Goal: Information Seeking & Learning: Learn about a topic

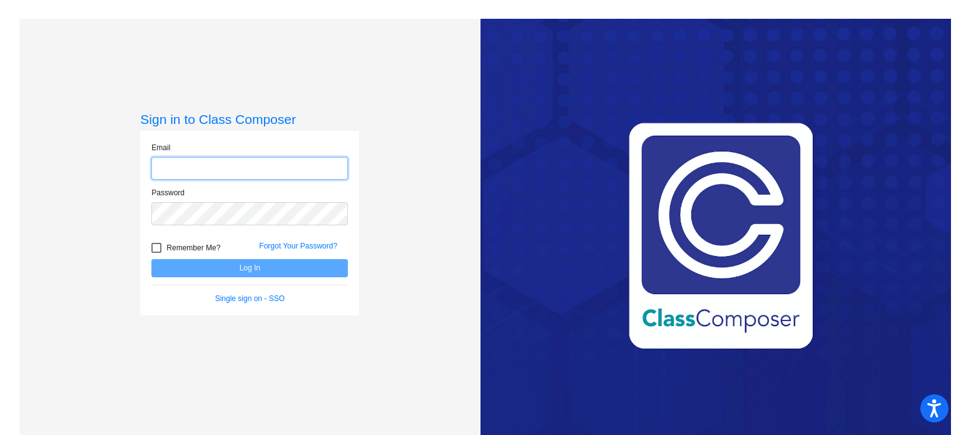
type input "[EMAIL_ADDRESS][DOMAIN_NAME]"
click at [237, 255] on div "Remember Me?" at bounding box center [196, 249] width 108 height 19
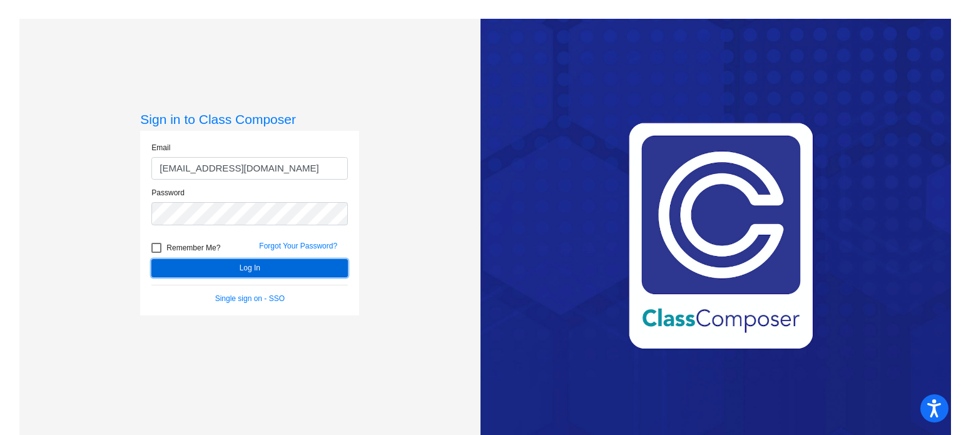
click at [243, 267] on button "Log In" at bounding box center [249, 268] width 196 height 18
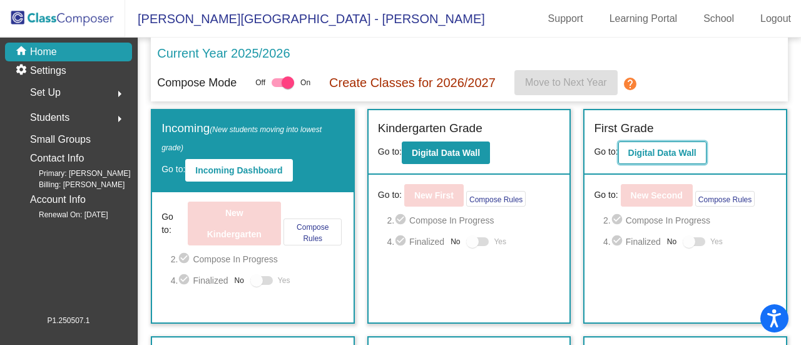
click at [639, 153] on b "Digital Data Wall" at bounding box center [662, 153] width 68 height 10
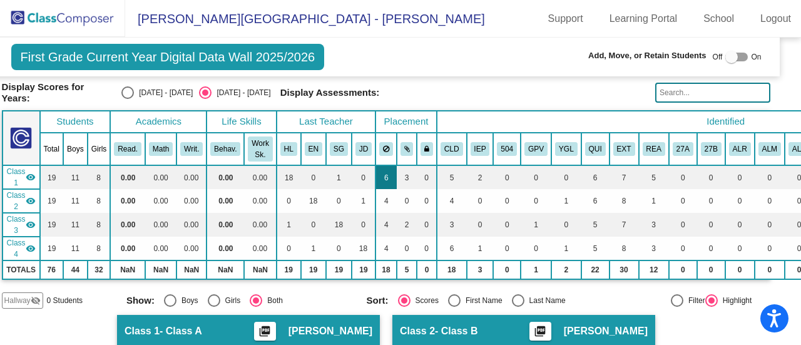
scroll to position [71, 14]
click at [334, 173] on td "1" at bounding box center [340, 177] width 26 height 24
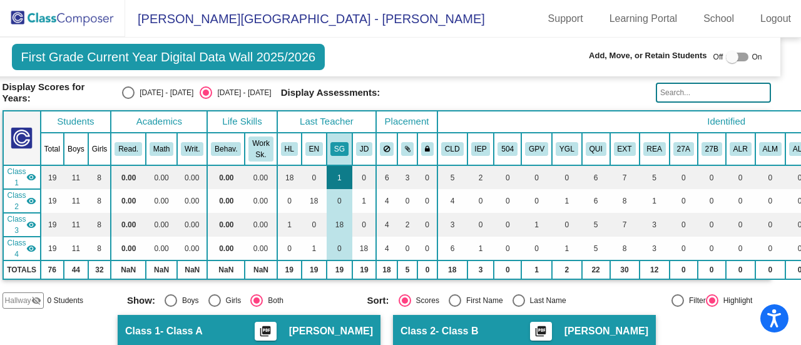
click at [333, 174] on td "1" at bounding box center [340, 177] width 26 height 24
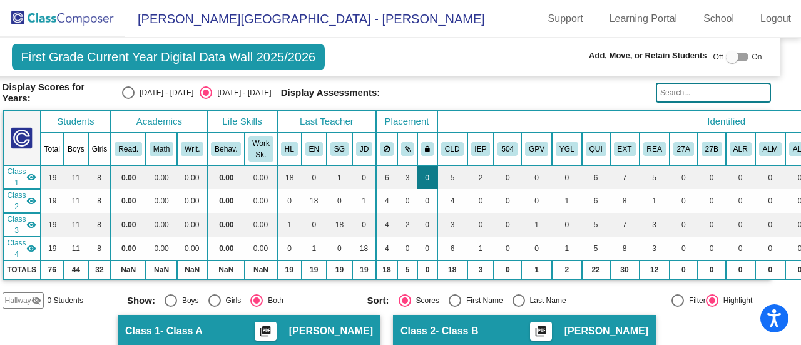
click at [445, 153] on th "CLD" at bounding box center [452, 149] width 30 height 33
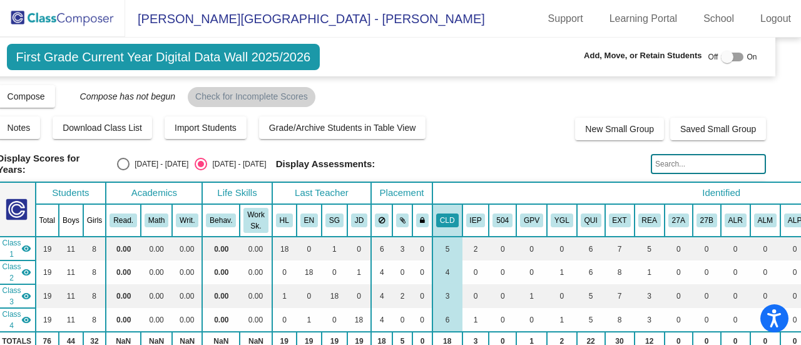
scroll to position [25, 19]
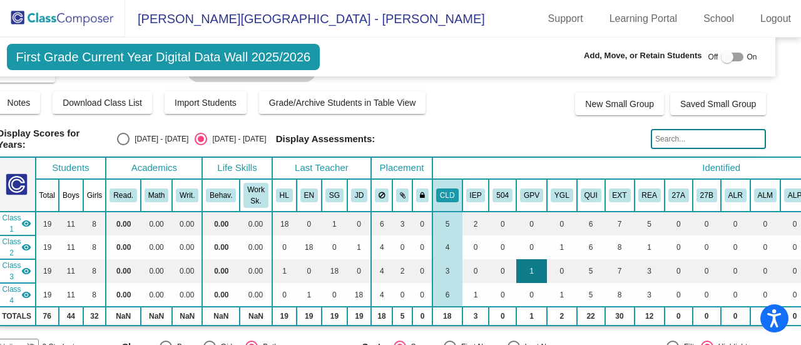
click at [522, 266] on td "1" at bounding box center [531, 271] width 31 height 24
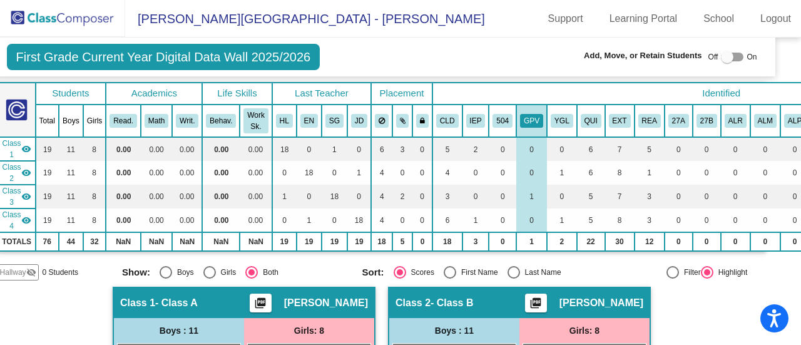
scroll to position [98, 19]
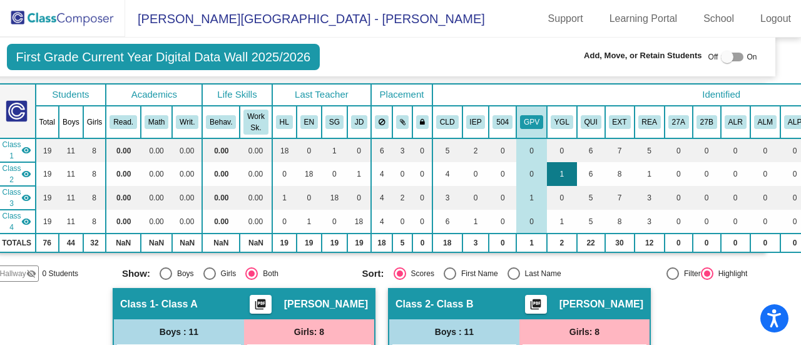
click at [554, 163] on td "1" at bounding box center [562, 174] width 30 height 24
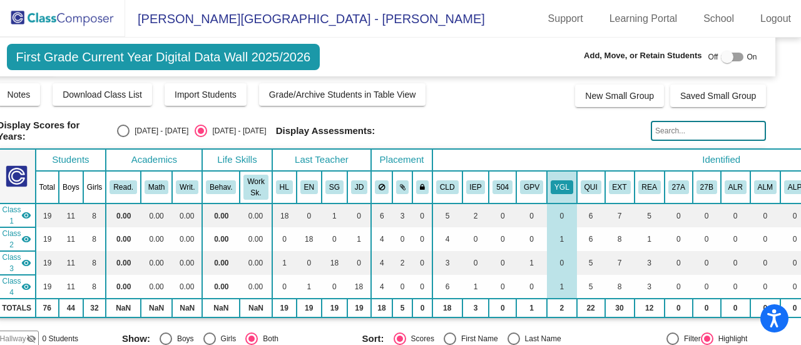
scroll to position [51, 19]
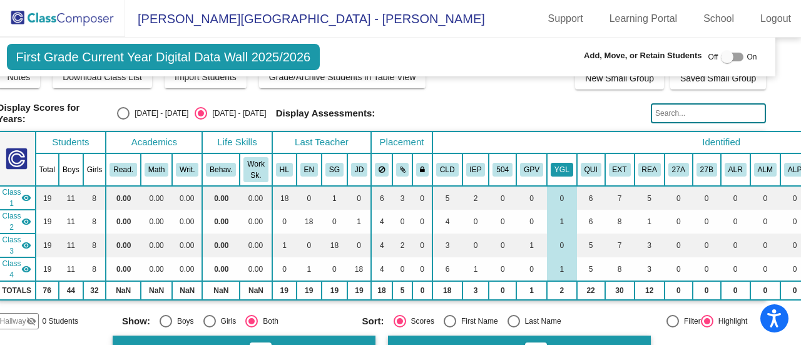
click at [562, 165] on button "YGL" at bounding box center [561, 170] width 23 height 14
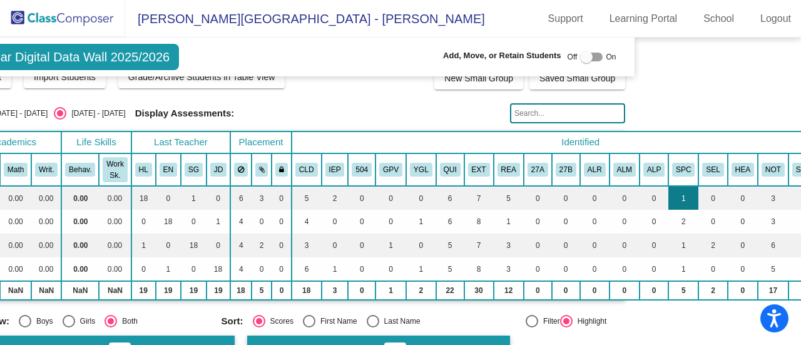
scroll to position [51, 160]
click at [703, 235] on td "2" at bounding box center [711, 245] width 29 height 24
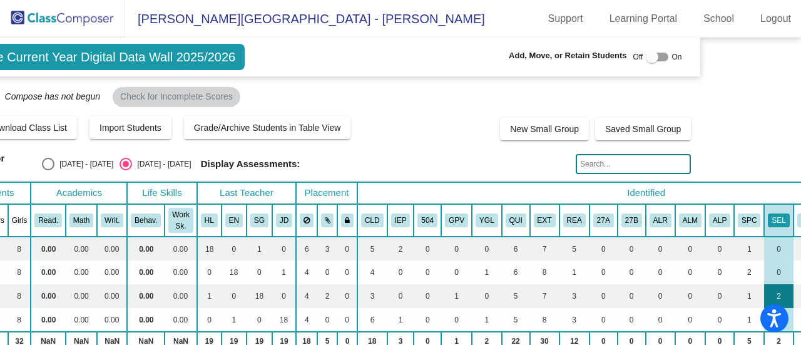
scroll to position [0, 94]
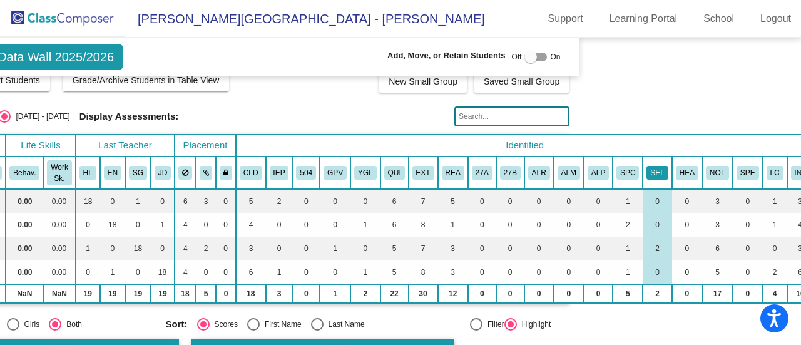
click at [646, 168] on button "SEL" at bounding box center [656, 173] width 21 height 14
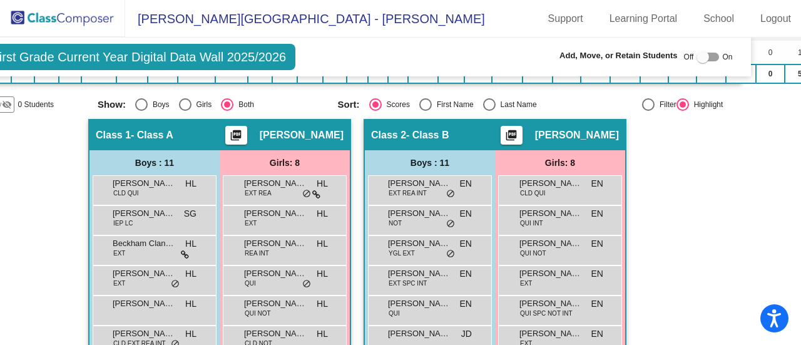
scroll to position [270, 43]
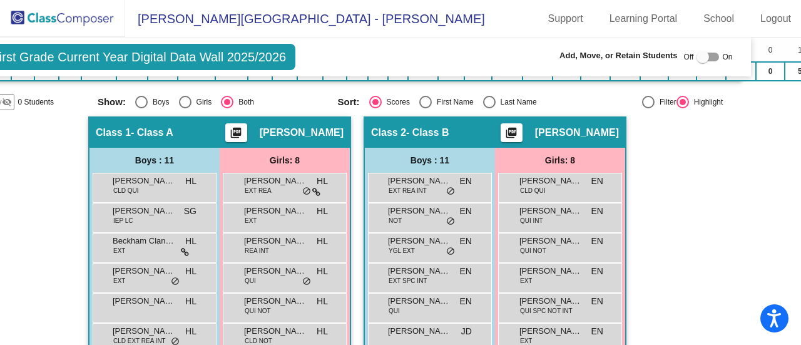
click at [243, 130] on mat-icon "picture_as_pdf" at bounding box center [235, 135] width 15 height 18
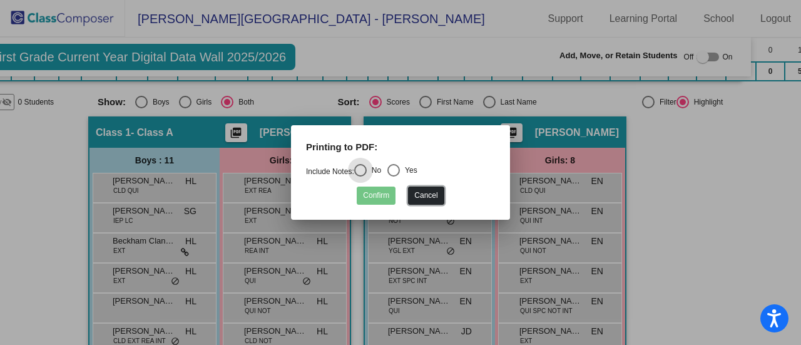
click at [419, 201] on button "Cancel" at bounding box center [426, 195] width 36 height 18
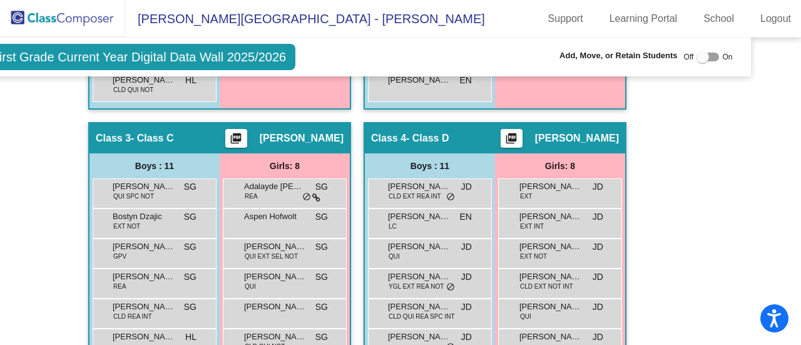
scroll to position [671, 43]
click at [519, 135] on mat-icon "picture_as_pdf" at bounding box center [511, 141] width 15 height 18
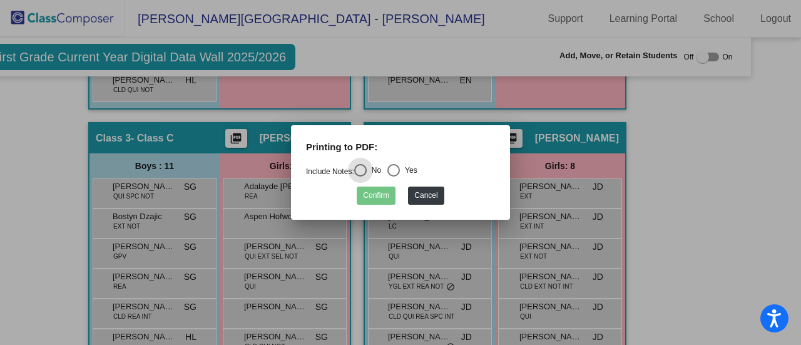
click at [400, 168] on div "Select an option" at bounding box center [393, 170] width 13 height 13
click at [393, 176] on input "Yes" at bounding box center [393, 176] width 1 height 1
radio input "true"
click at [378, 195] on button "Confirm" at bounding box center [376, 195] width 39 height 18
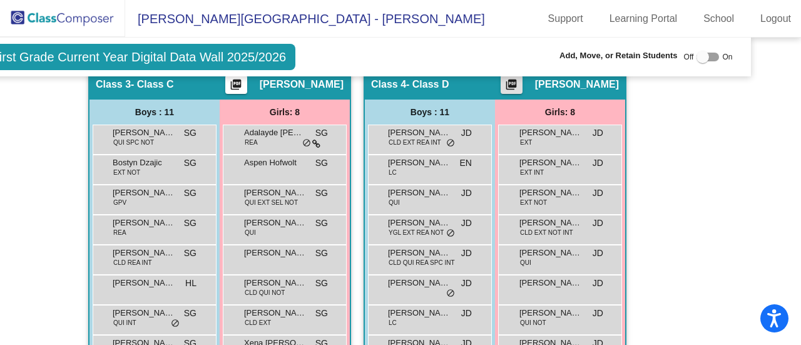
scroll to position [736, 43]
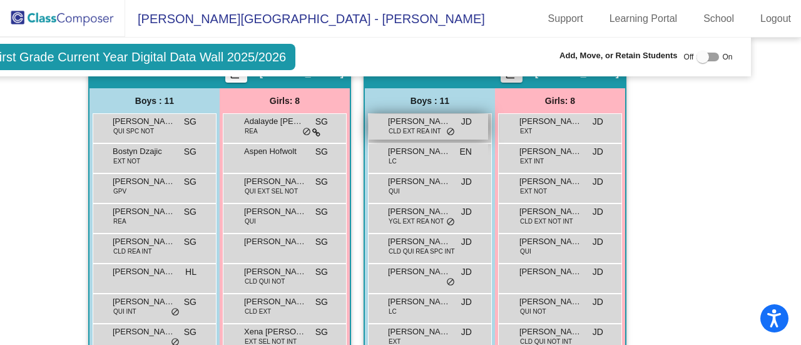
click at [431, 127] on span "CLD EXT REA INT" at bounding box center [414, 130] width 53 height 9
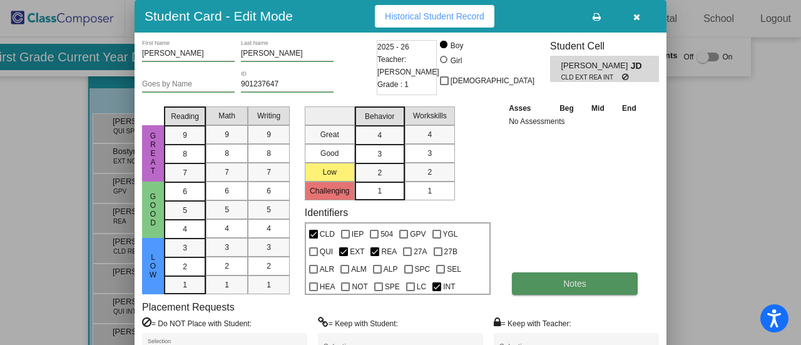
click at [583, 281] on span "Notes" at bounding box center [574, 283] width 23 height 10
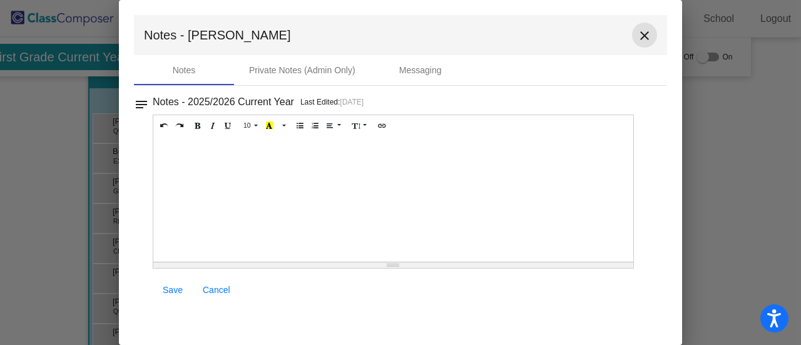
click at [642, 38] on mat-icon "close" at bounding box center [644, 35] width 15 height 15
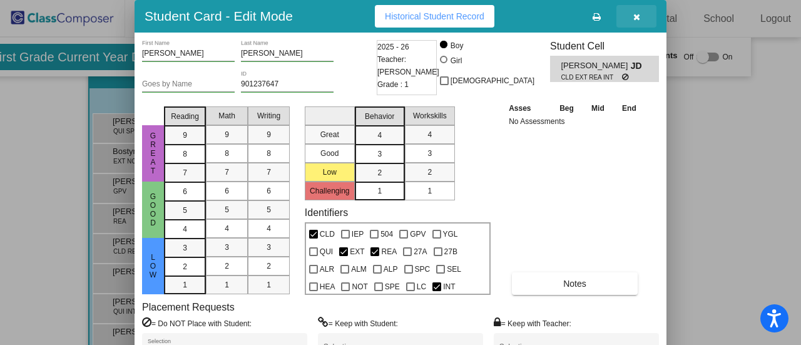
click at [636, 16] on icon "button" at bounding box center [636, 17] width 7 height 9
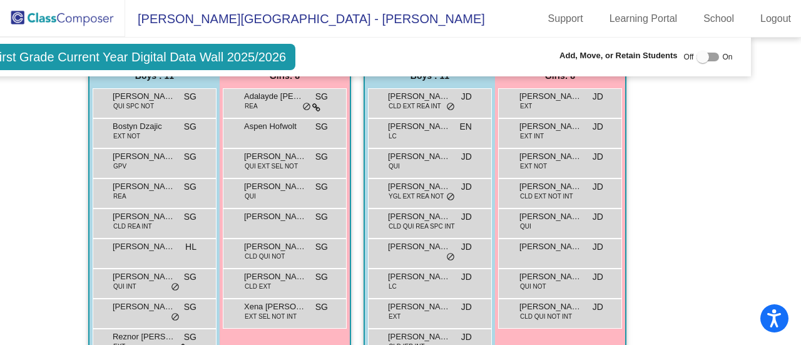
scroll to position [762, 43]
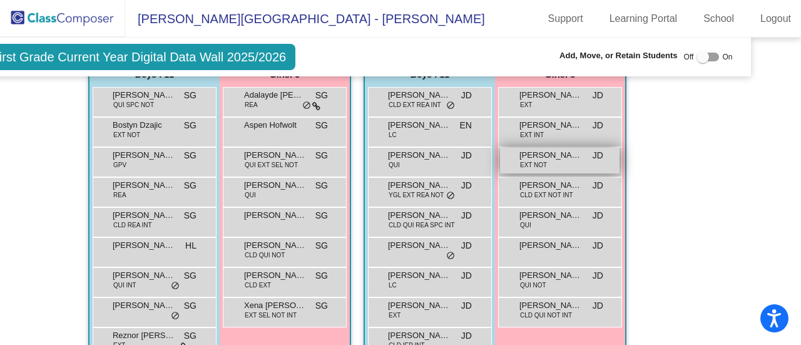
click at [542, 154] on span "[PERSON_NAME]" at bounding box center [550, 155] width 63 height 13
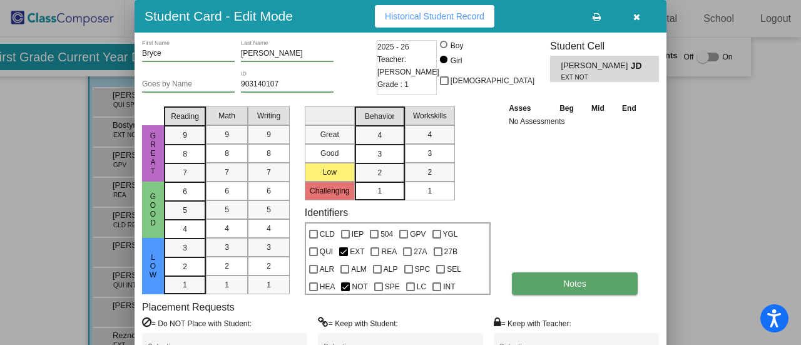
click at [564, 278] on span "Notes" at bounding box center [574, 283] width 23 height 10
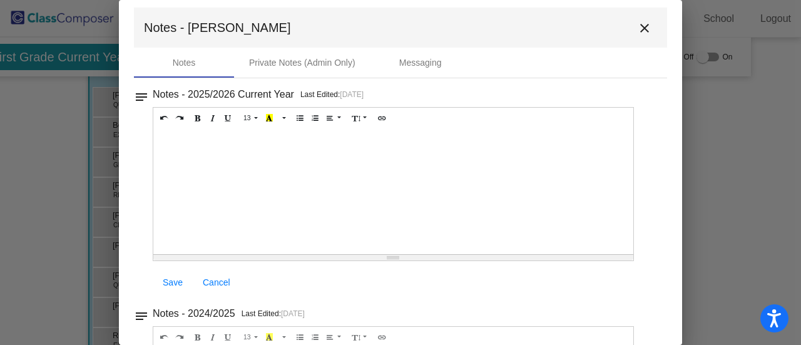
scroll to position [0, 0]
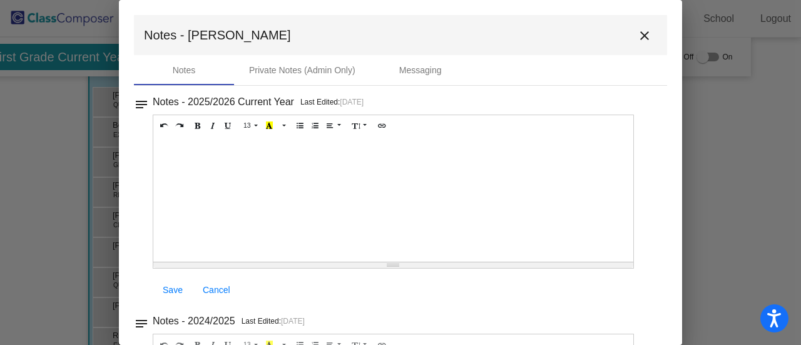
click at [638, 42] on mat-icon "close" at bounding box center [644, 35] width 15 height 15
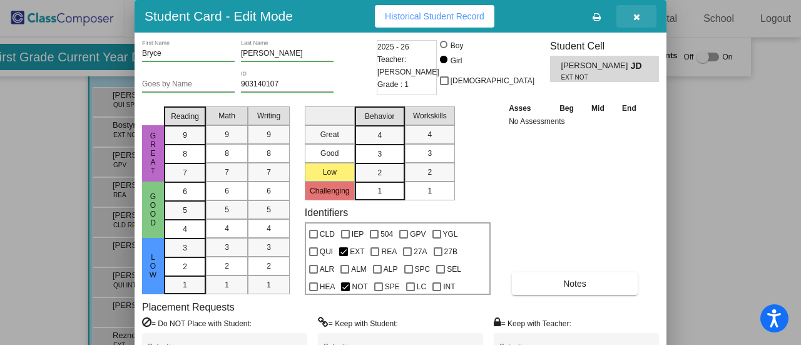
click at [634, 18] on icon "button" at bounding box center [636, 17] width 7 height 9
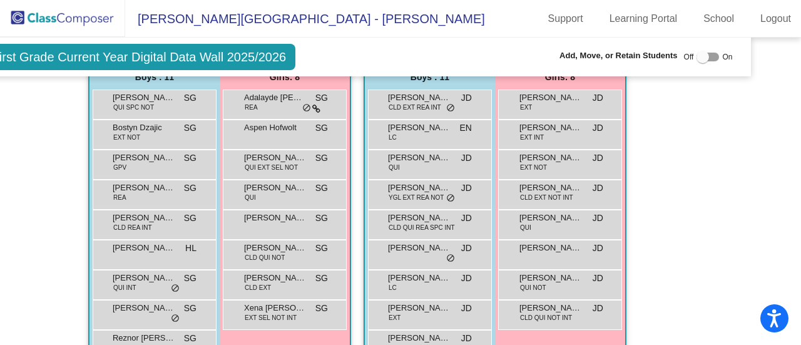
scroll to position [761, 43]
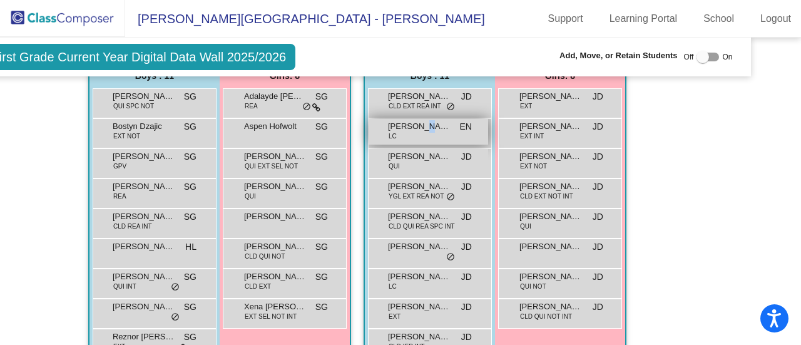
drag, startPoint x: 453, startPoint y: 129, endPoint x: 416, endPoint y: 127, distance: 37.0
click at [416, 127] on span "[PERSON_NAME]" at bounding box center [419, 126] width 63 height 13
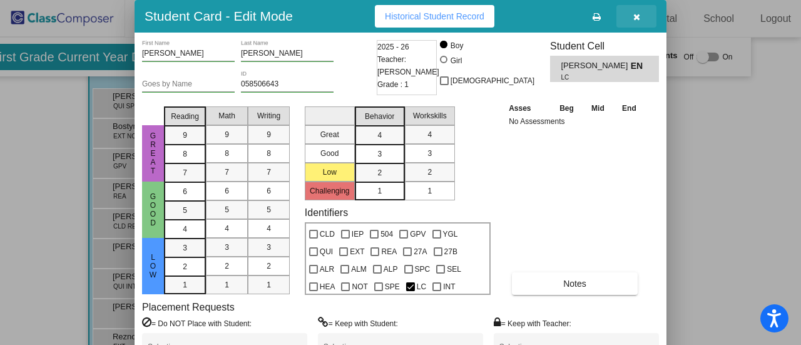
click at [634, 16] on icon "button" at bounding box center [636, 17] width 7 height 9
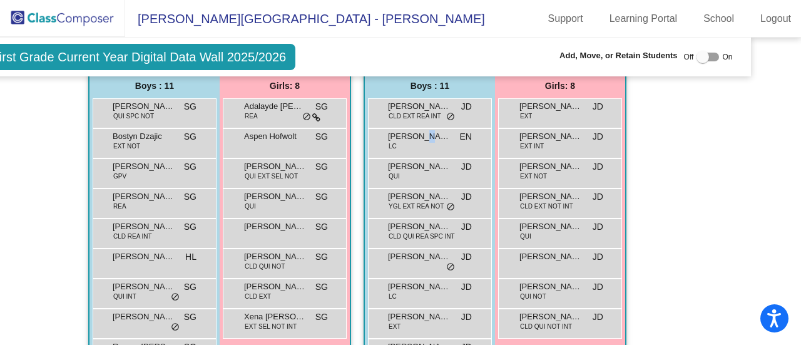
scroll to position [751, 43]
click at [776, 210] on mat-sidenav-content "First Grade Current Year Digital Data Wall 2025/2026 Add, Move, or Retain Stude…" at bounding box center [400, 191] width 801 height 307
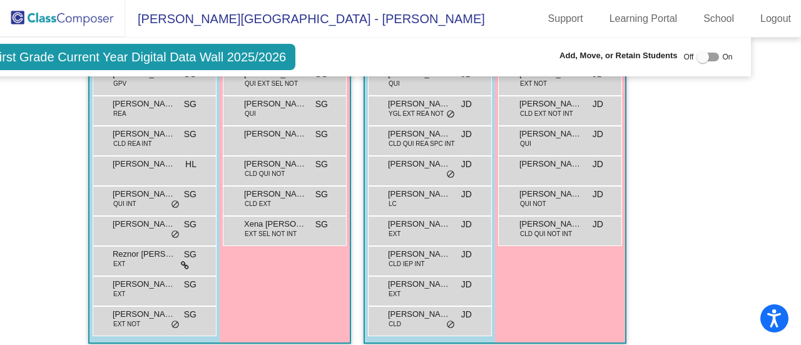
scroll to position [843, 43]
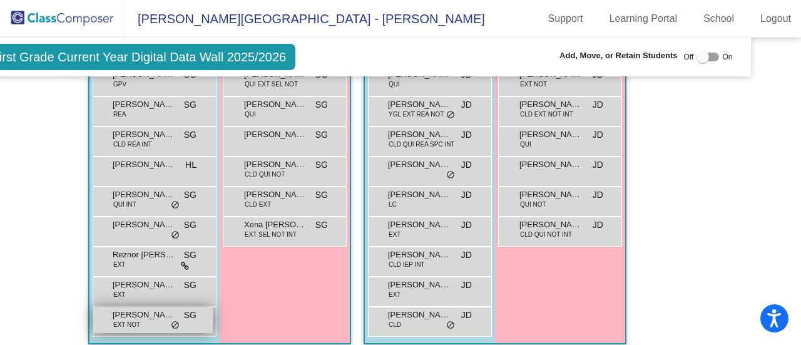
click at [126, 320] on span "EXT NOT" at bounding box center [126, 324] width 27 height 9
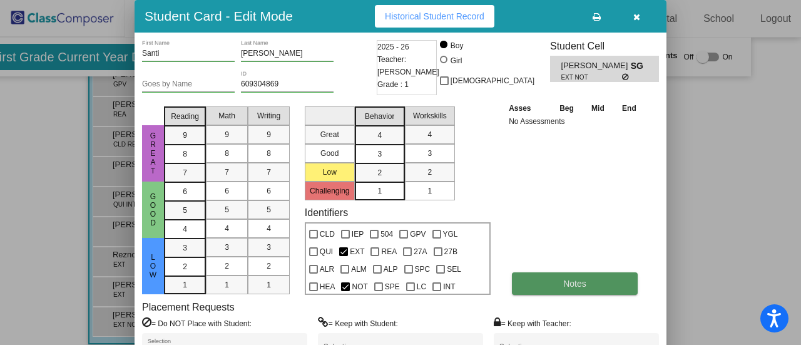
click at [587, 278] on button "Notes" at bounding box center [575, 283] width 126 height 23
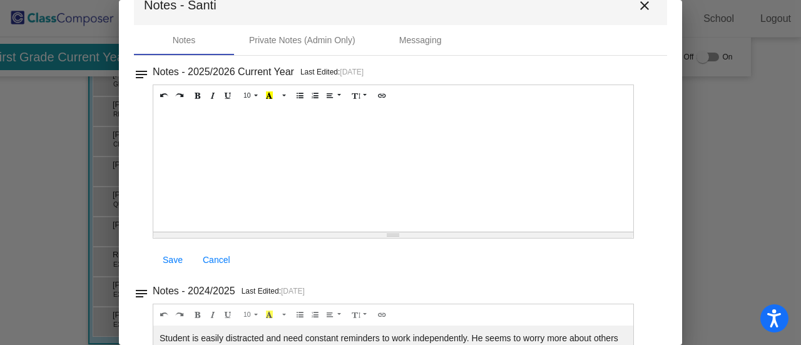
scroll to position [0, 0]
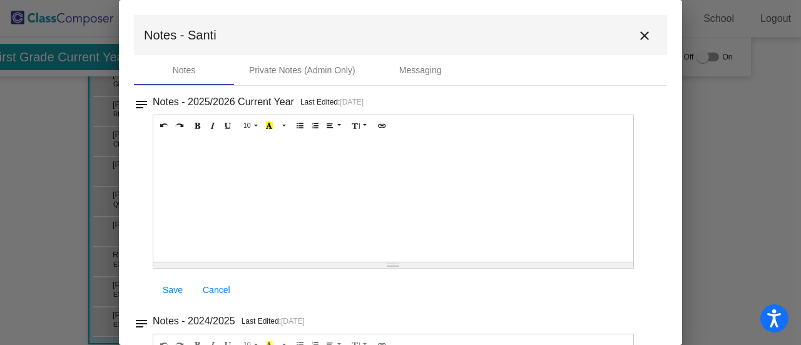
click at [637, 34] on mat-icon "close" at bounding box center [644, 35] width 15 height 15
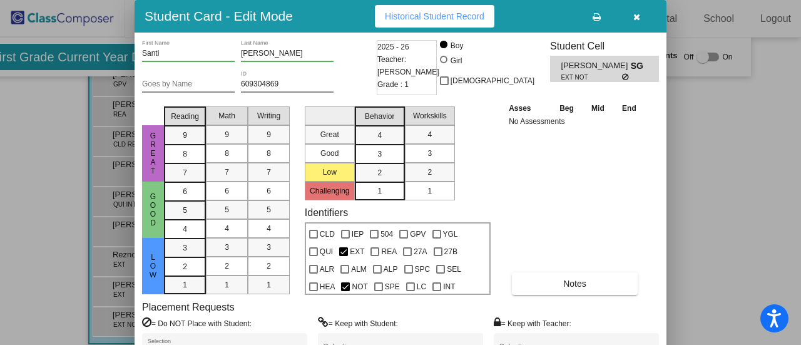
click at [639, 13] on icon "button" at bounding box center [636, 17] width 7 height 9
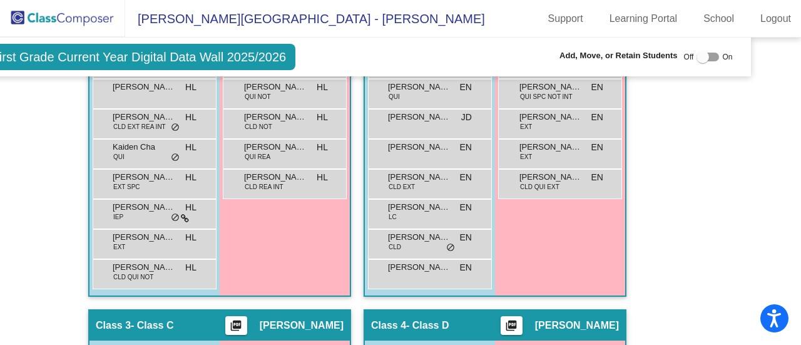
scroll to position [483, 43]
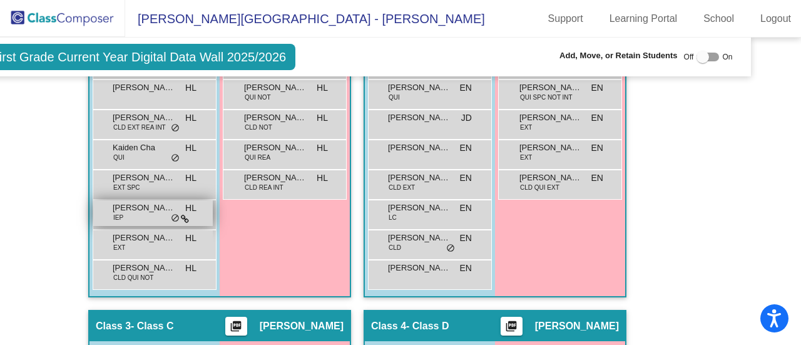
click at [114, 213] on span "IEP" at bounding box center [118, 217] width 10 height 9
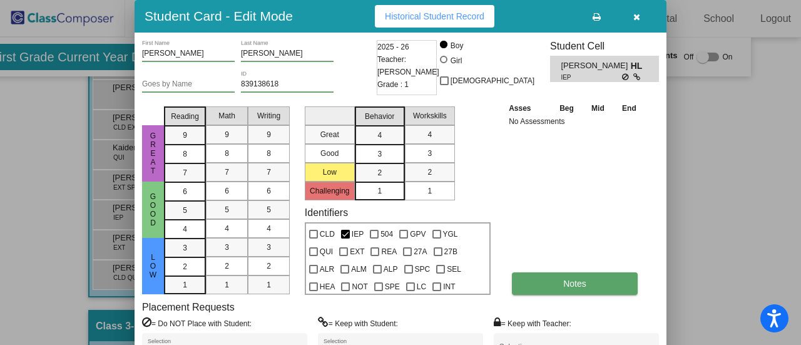
click at [572, 289] on button "Notes" at bounding box center [575, 283] width 126 height 23
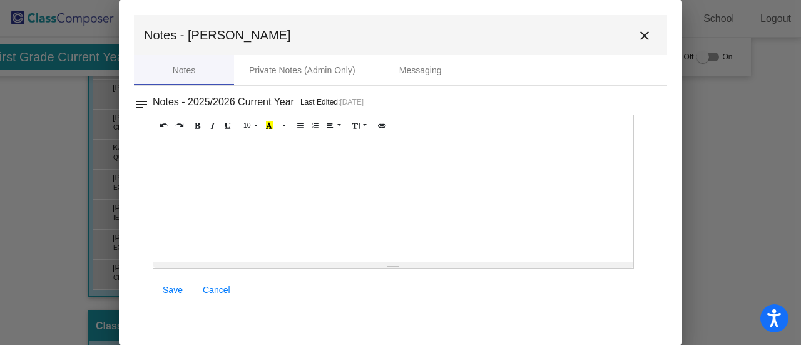
click at [639, 39] on mat-icon "close" at bounding box center [644, 35] width 15 height 15
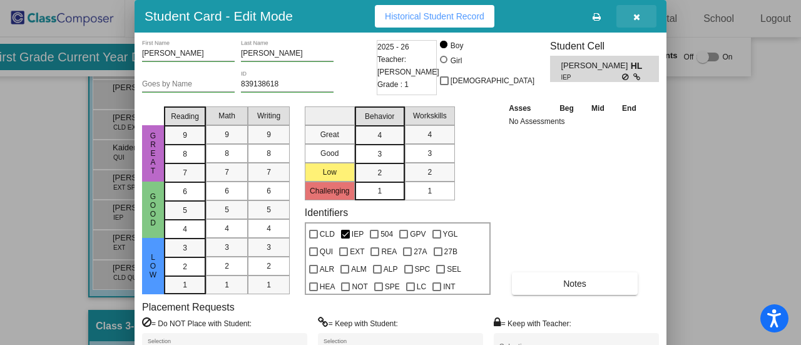
click at [632, 26] on button "button" at bounding box center [636, 16] width 40 height 23
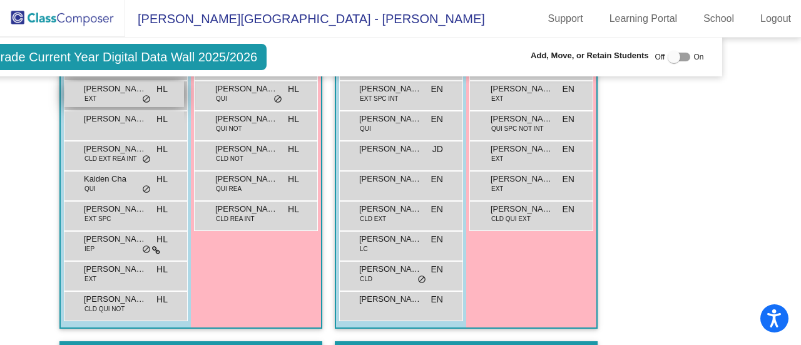
scroll to position [452, 72]
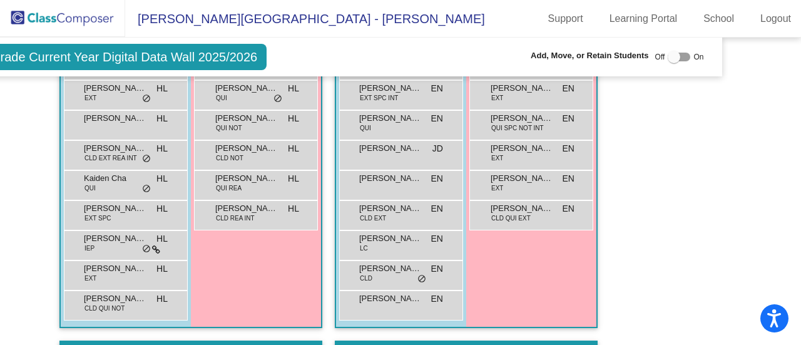
click at [29, 250] on div "Hallway - Hallway Class picture_as_pdf Add Student First Name Last Name Student…" at bounding box center [328, 340] width 769 height 813
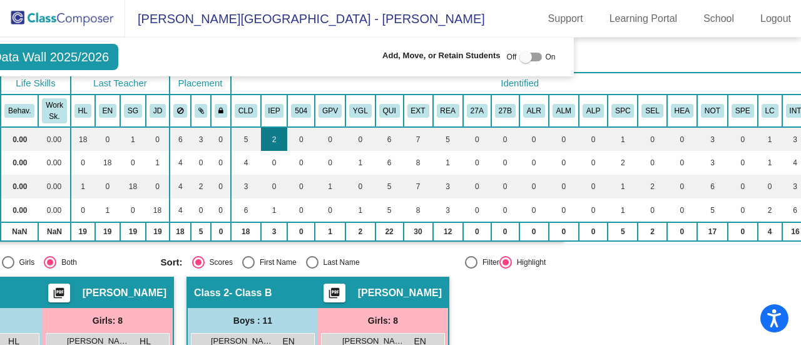
scroll to position [109, 221]
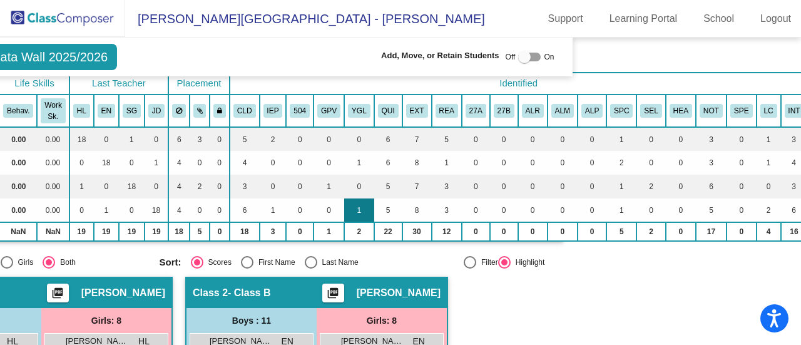
click at [350, 213] on td "1" at bounding box center [359, 210] width 30 height 24
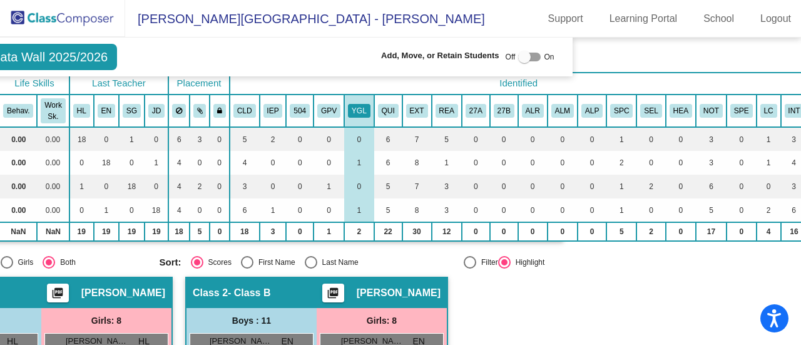
click at [575, 273] on mat-sidenav-content "First Grade Current Year Digital Data Wall 2025/2026 Add, Move, or Retain Stude…" at bounding box center [400, 191] width 801 height 307
click at [348, 112] on button "YGL" at bounding box center [359, 111] width 23 height 14
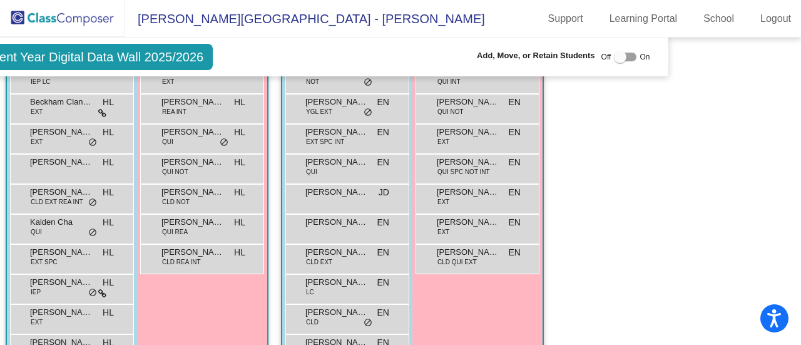
scroll to position [410, 126]
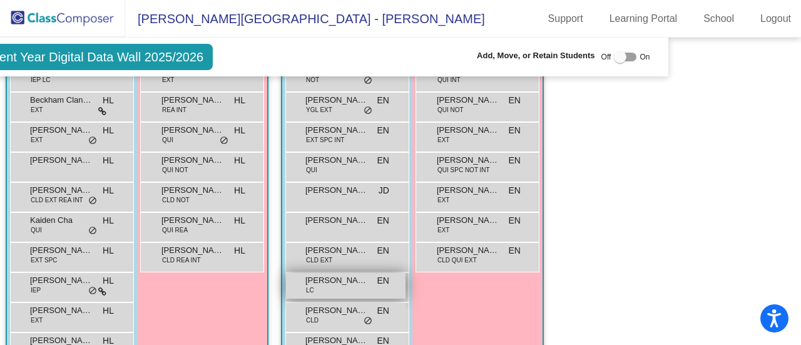
click at [353, 283] on div "[PERSON_NAME] [PERSON_NAME] EN lock do_not_disturb_alt" at bounding box center [345, 286] width 119 height 26
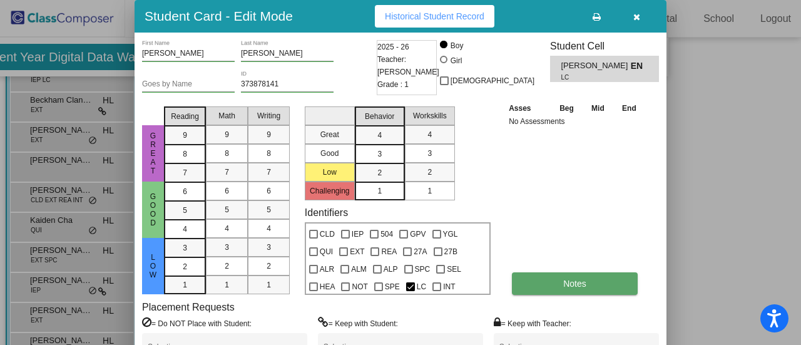
click at [584, 285] on span "Notes" at bounding box center [574, 283] width 23 height 10
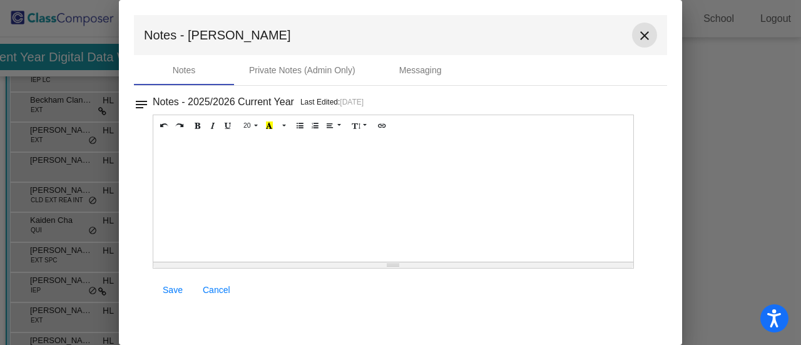
click at [642, 42] on mat-icon "close" at bounding box center [644, 35] width 15 height 15
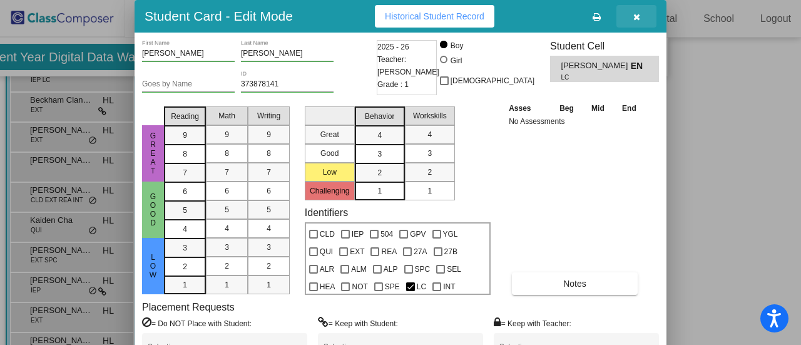
click at [634, 18] on icon "button" at bounding box center [636, 17] width 7 height 9
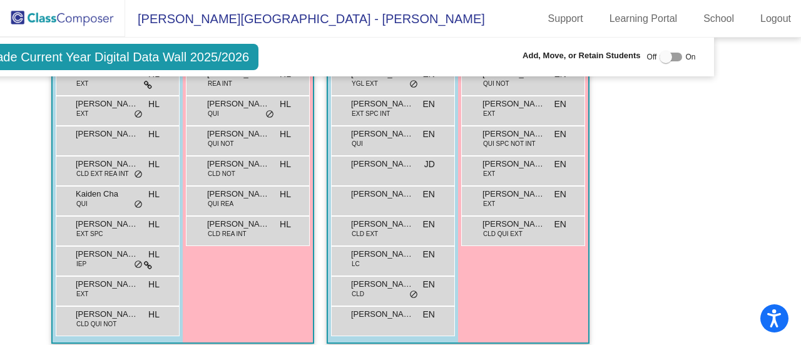
scroll to position [437, 80]
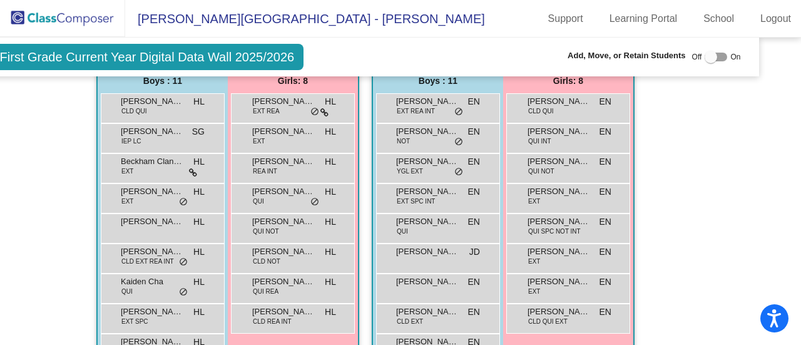
scroll to position [385, 23]
